Goal: Transaction & Acquisition: Obtain resource

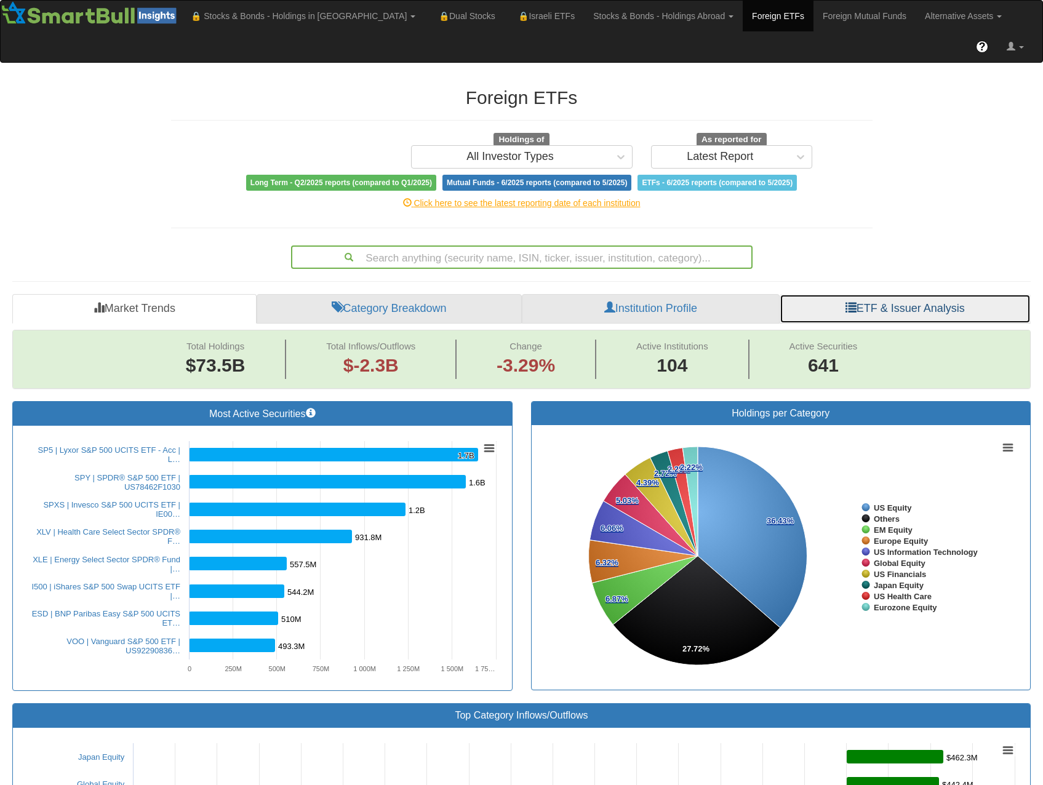
click at [858, 294] on link "ETF & Issuer Analysis" at bounding box center [905, 309] width 251 height 30
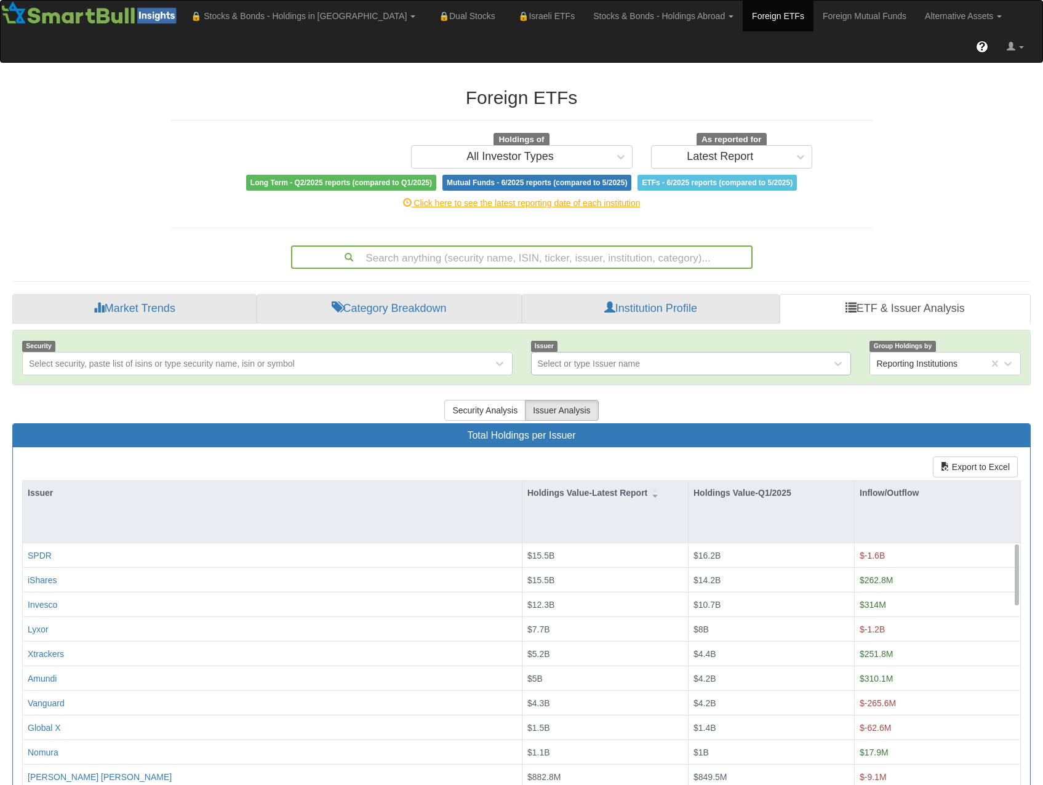
click at [598, 358] on div "Select or type Issuer name" at bounding box center [589, 364] width 103 height 12
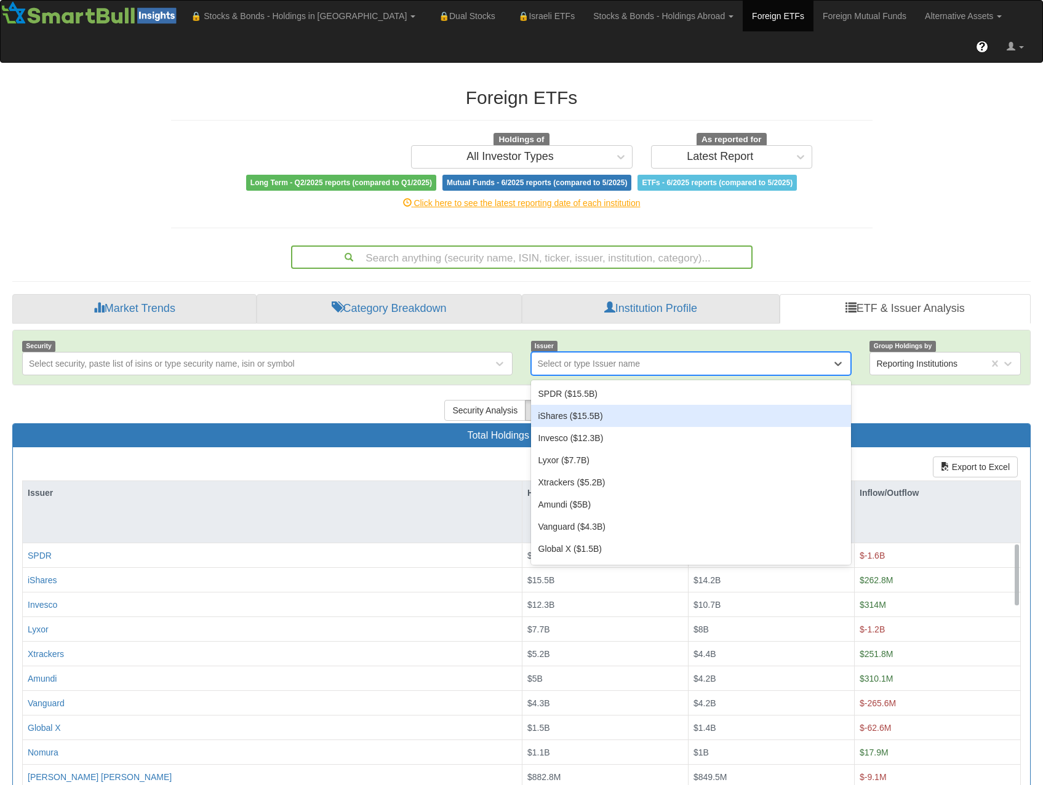
click at [594, 405] on div "iShares ($15.5B)" at bounding box center [691, 416] width 321 height 22
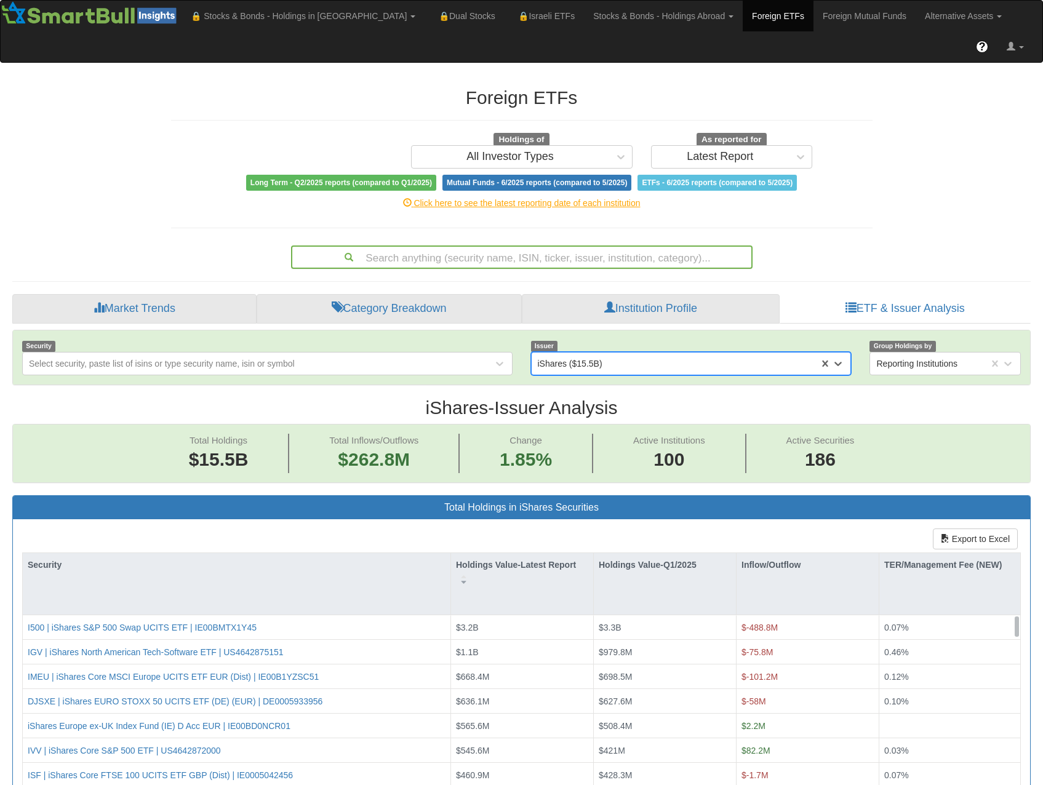
click at [596, 75] on div "Foreign ETFs Holdings of All Investor Types As reported for Latest Report Long …" at bounding box center [522, 172] width 720 height 194
click at [600, 87] on h2 "Foreign ETFs" at bounding box center [522, 97] width 702 height 20
click at [623, 87] on h2 "Foreign ETFs" at bounding box center [522, 97] width 702 height 20
click at [530, 133] on div "Foreign ETFs Holdings of All Investor Types As reported for Latest Report Long …" at bounding box center [522, 172] width 720 height 194
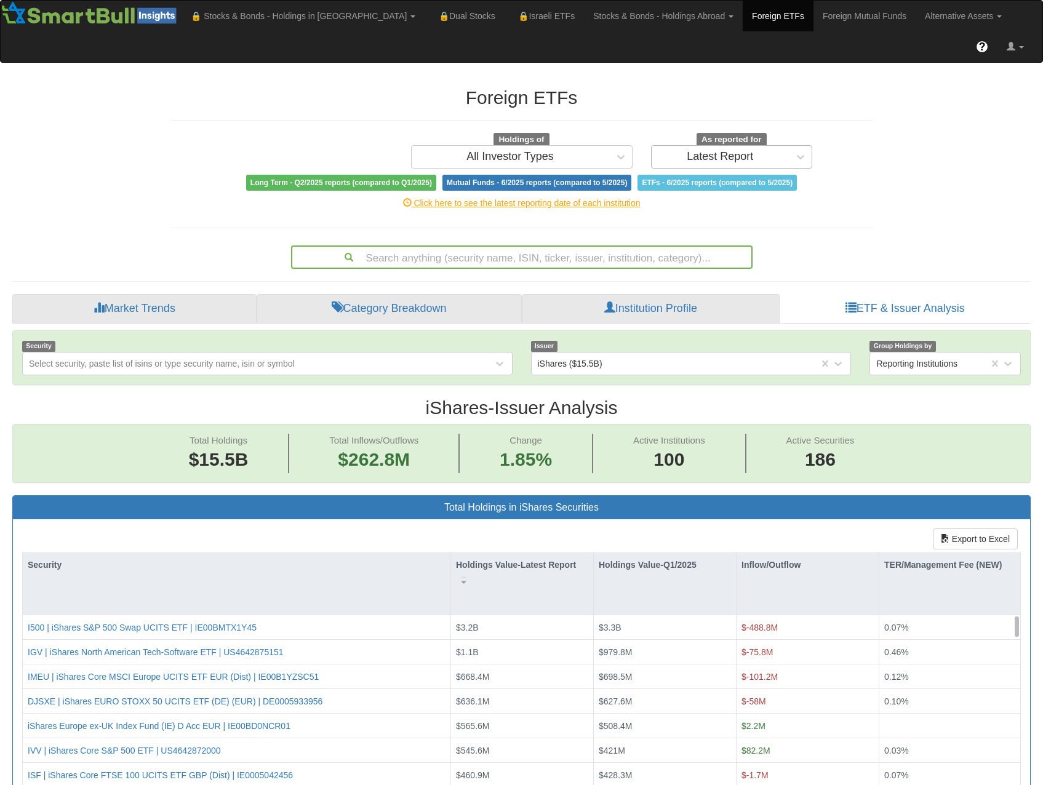
click at [724, 151] on div "Latest Report" at bounding box center [720, 157] width 66 height 12
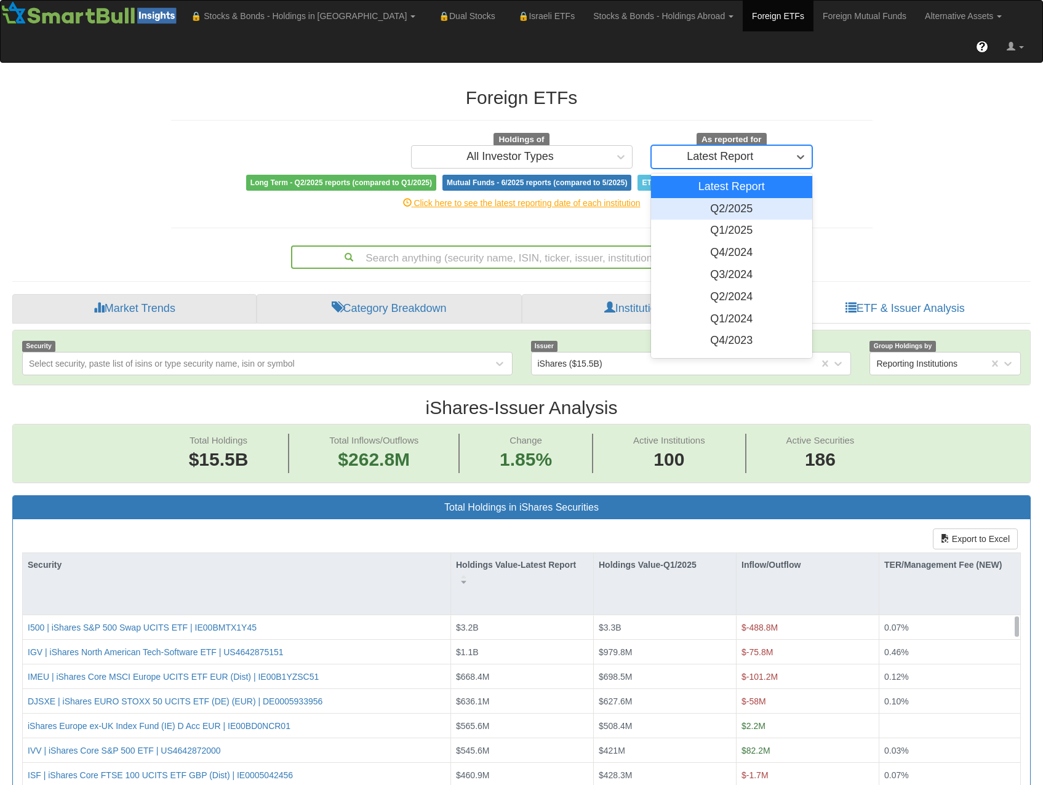
click at [733, 198] on div "Q2/2025" at bounding box center [732, 209] width 162 height 22
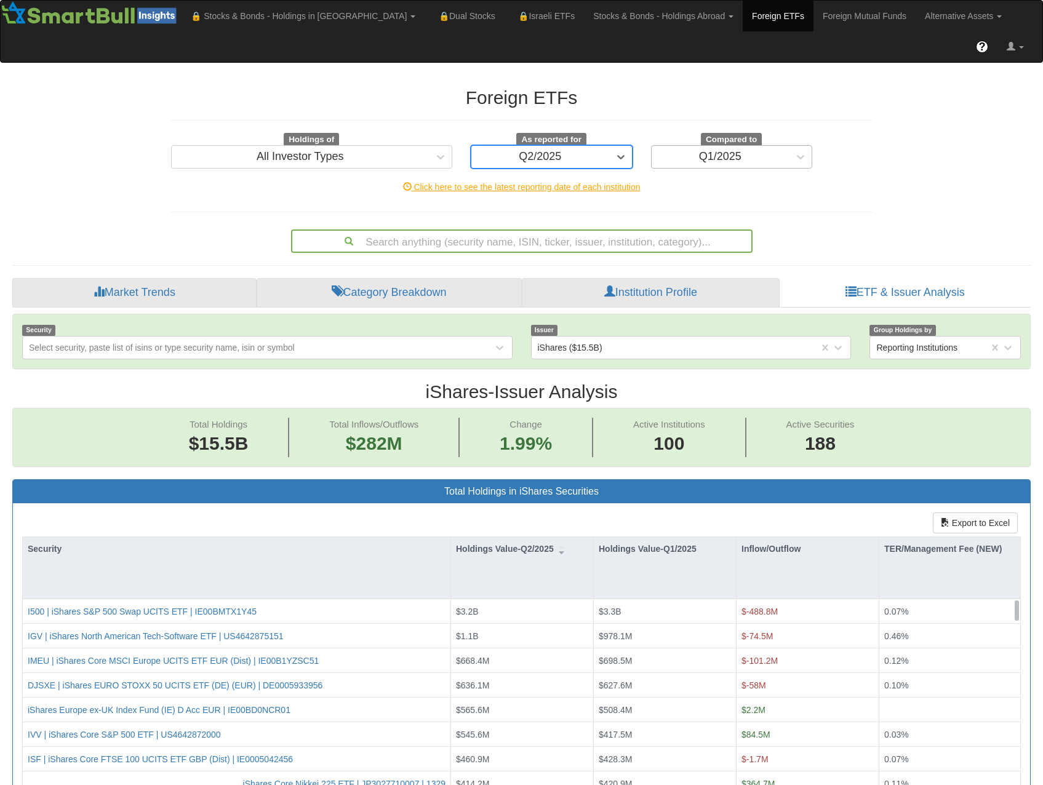
scroll to position [25, 996]
click at [739, 151] on div "Q1/2025" at bounding box center [720, 157] width 42 height 12
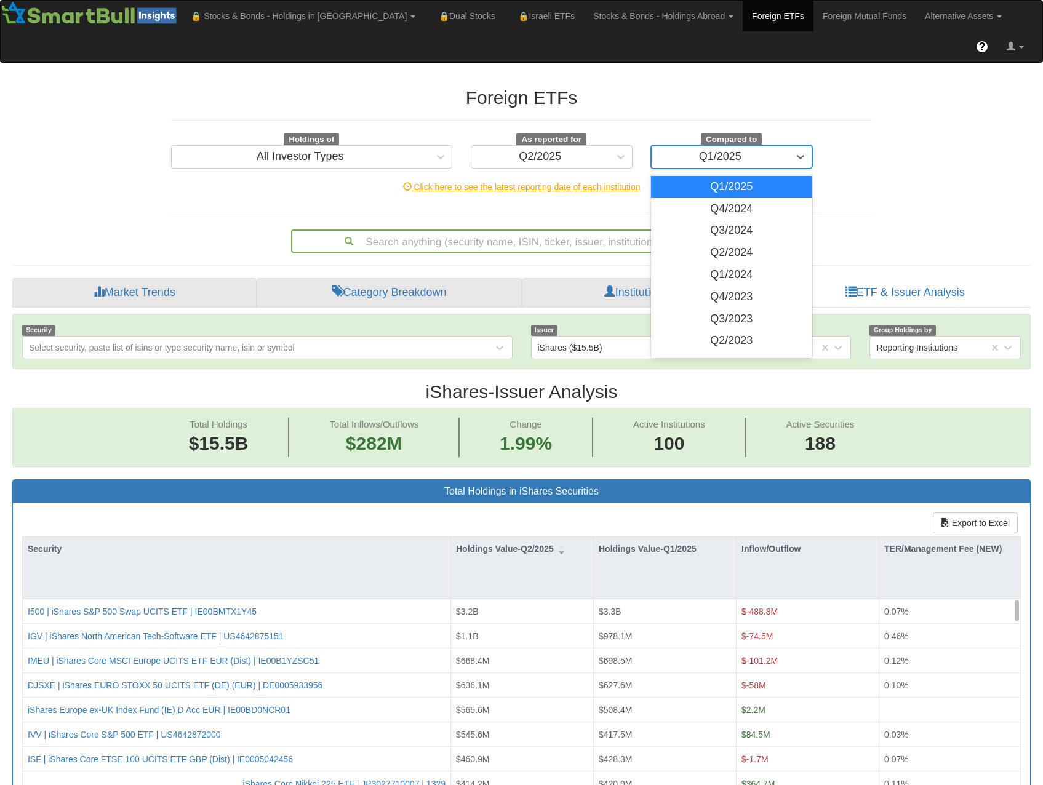
click at [723, 151] on div "Q1/2025" at bounding box center [720, 157] width 42 height 12
click at [787, 147] on div "Q1/2025" at bounding box center [721, 157] width 138 height 20
click at [729, 242] on div "Q2/2024" at bounding box center [732, 253] width 162 height 22
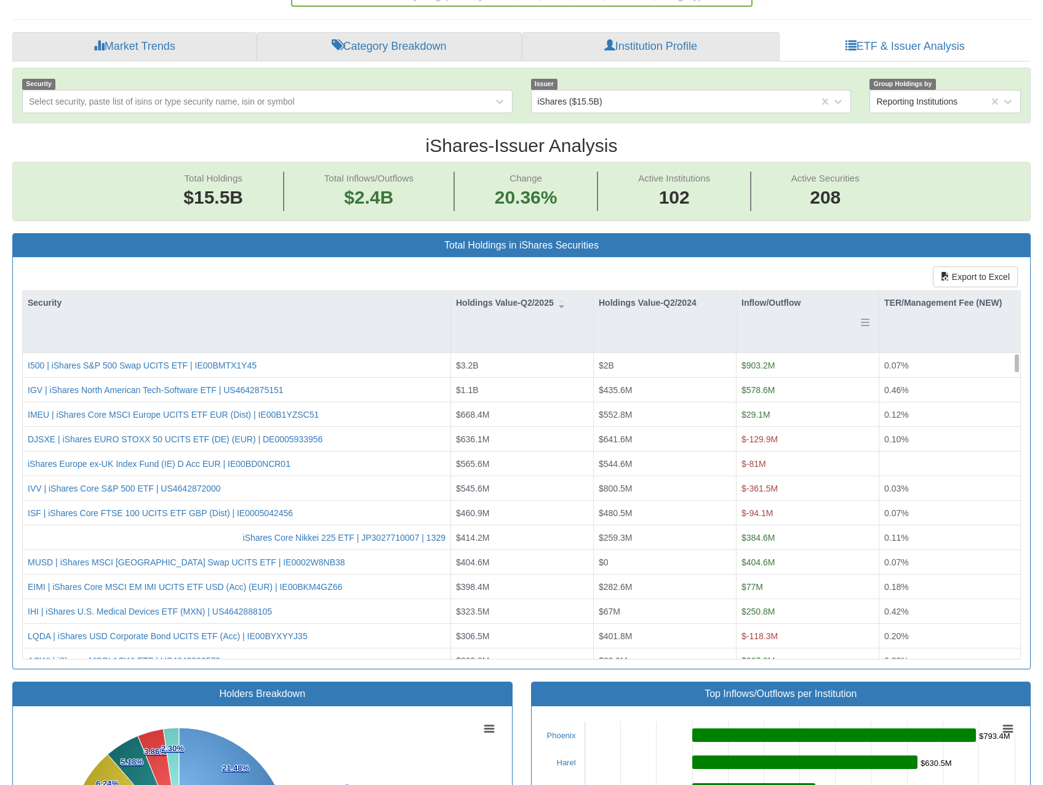
scroll to position [25, 996]
click at [989, 267] on button "Export to Excel" at bounding box center [975, 277] width 85 height 21
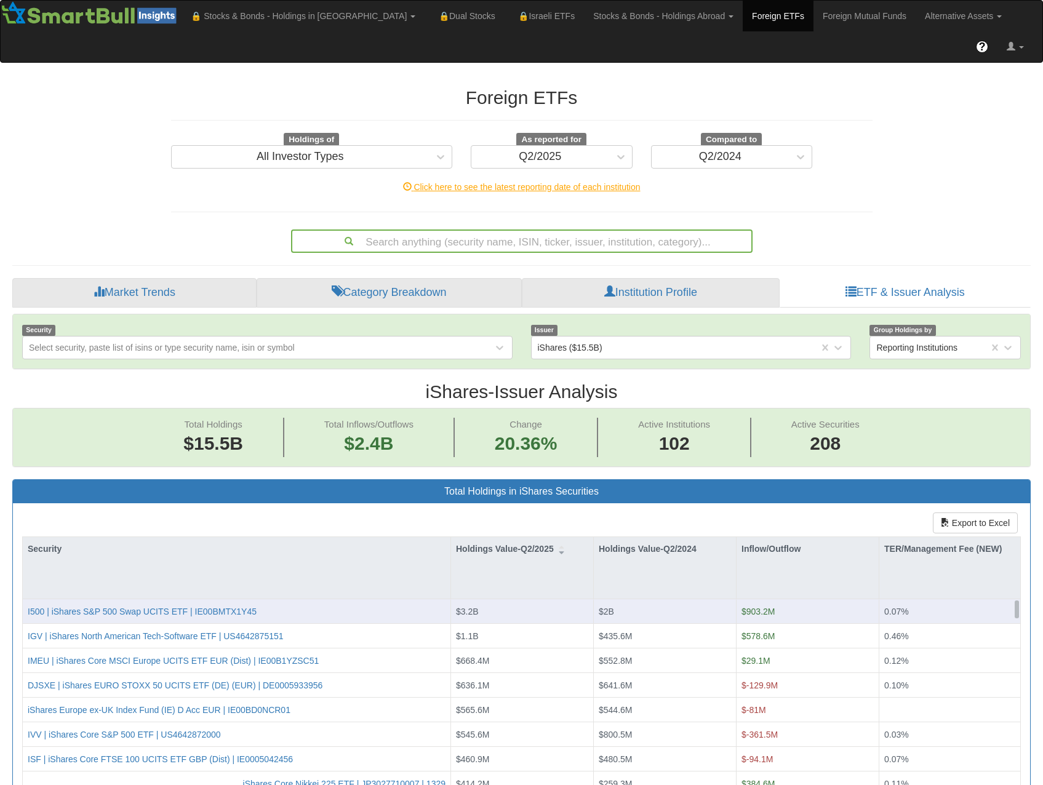
scroll to position [246, 0]
